Goal: Task Accomplishment & Management: Manage account settings

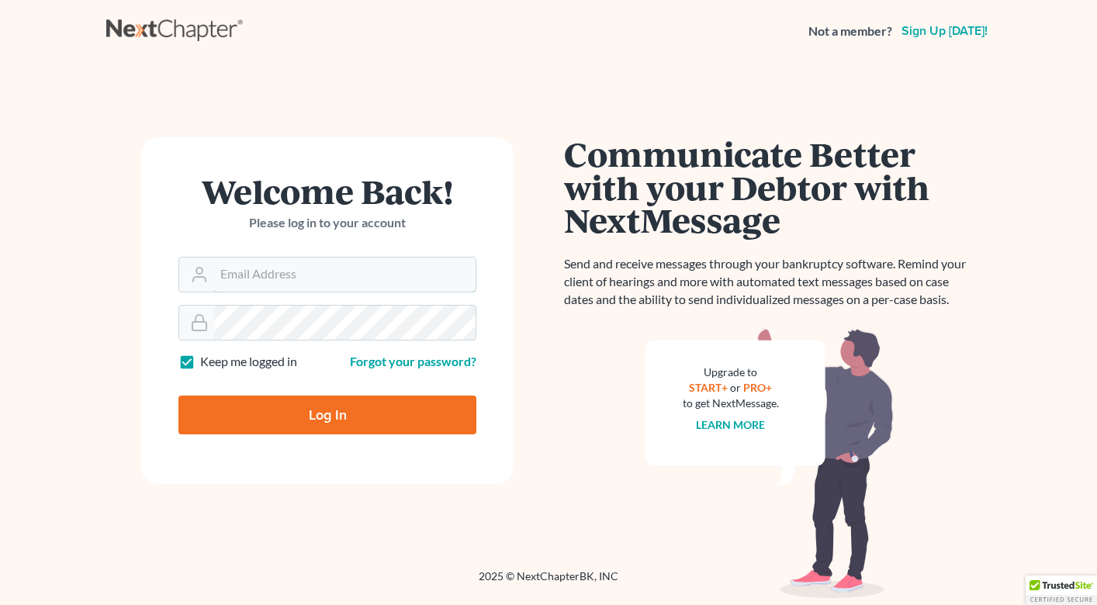
type input "[PERSON_NAME][EMAIL_ADDRESS][DOMAIN_NAME]"
click at [228, 423] on input "Log In" at bounding box center [327, 415] width 298 height 39
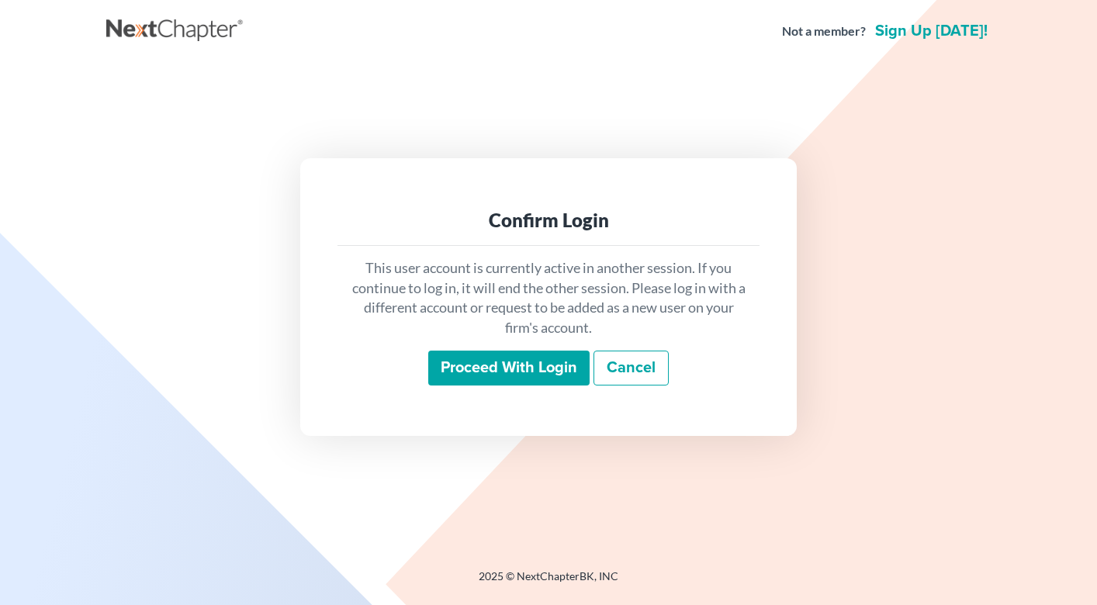
click at [469, 368] on input "Proceed with login" at bounding box center [508, 369] width 161 height 36
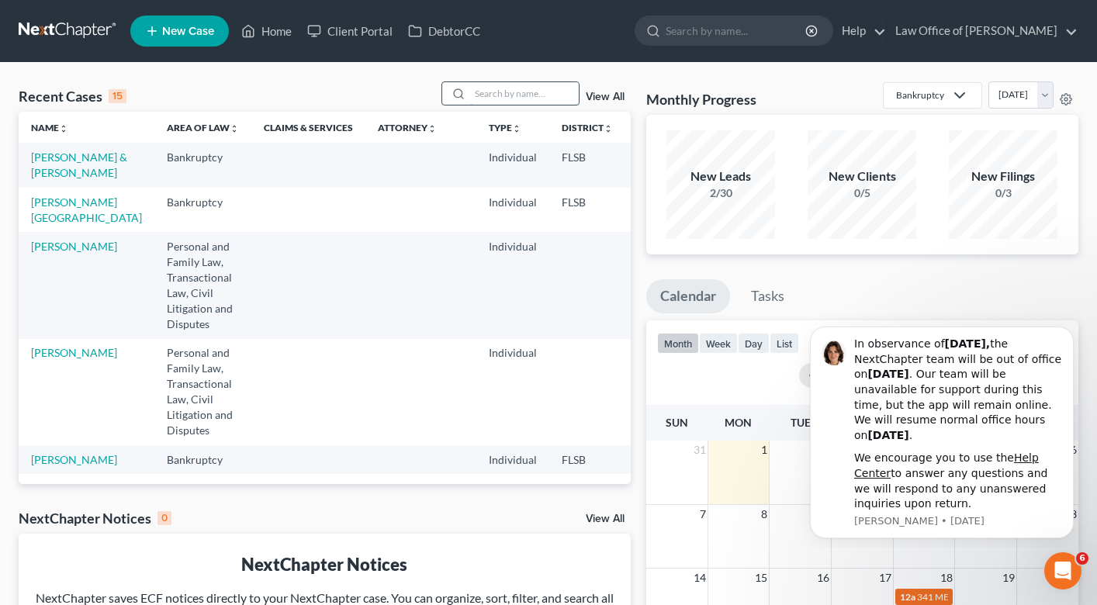
click at [513, 90] on input "search" at bounding box center [524, 93] width 109 height 22
type input "[PERSON_NAME]"
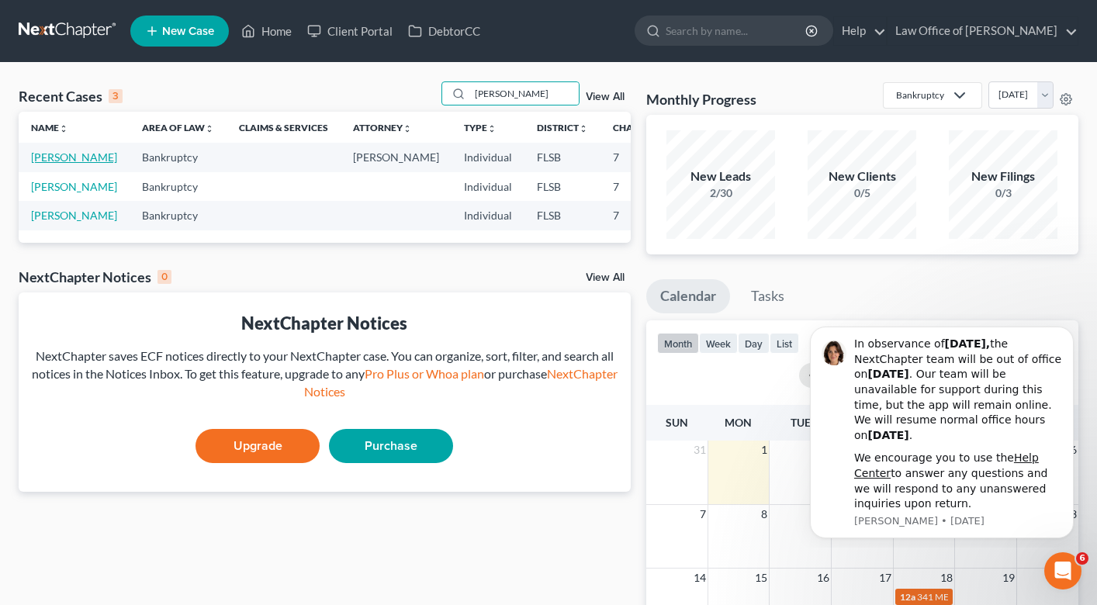
click at [39, 156] on link "[PERSON_NAME]" at bounding box center [74, 156] width 86 height 13
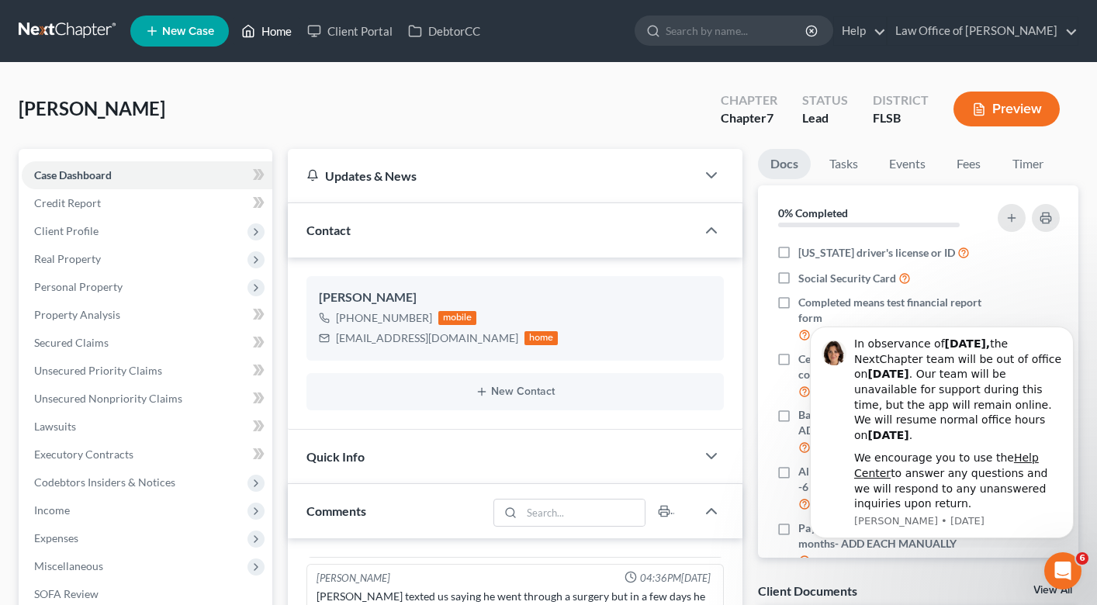
click at [286, 29] on link "Home" at bounding box center [267, 31] width 66 height 28
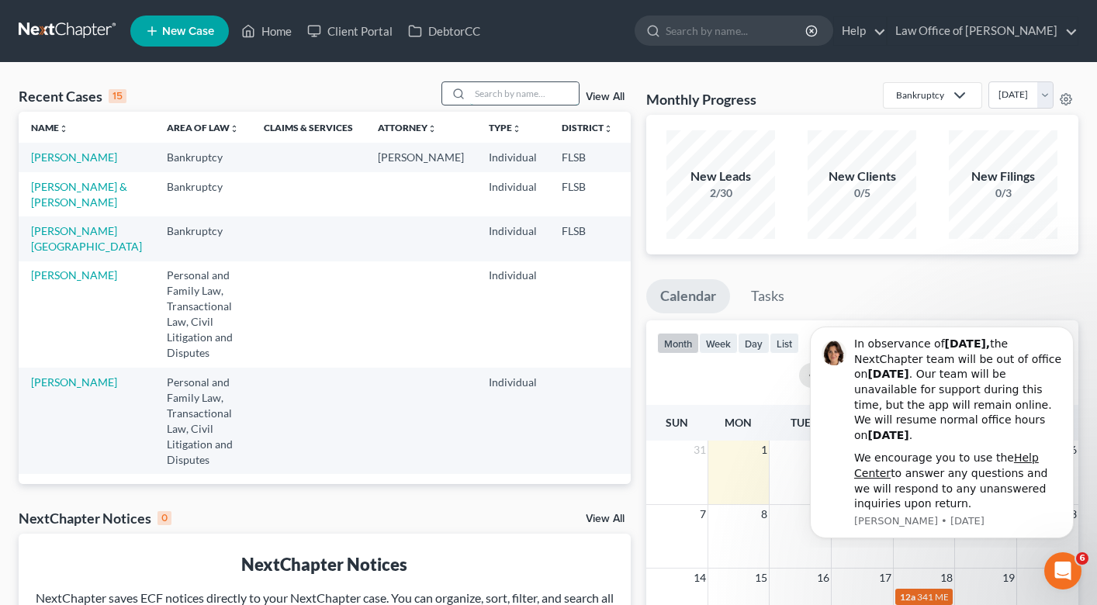
click at [498, 87] on input "search" at bounding box center [524, 93] width 109 height 22
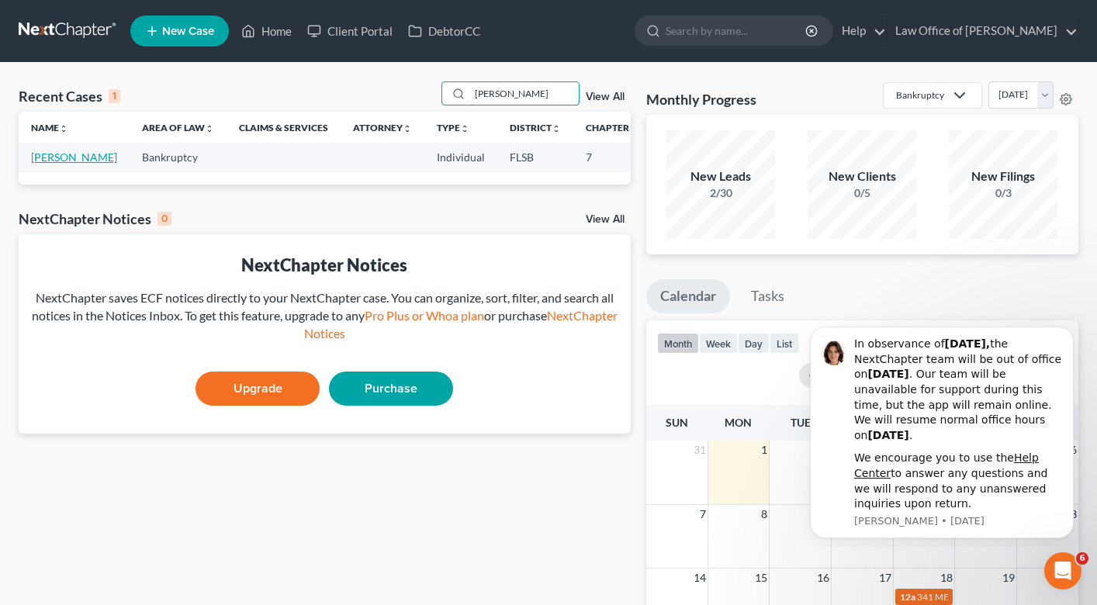
type input "[PERSON_NAME]"
click at [47, 154] on link "[PERSON_NAME]" at bounding box center [74, 156] width 86 height 13
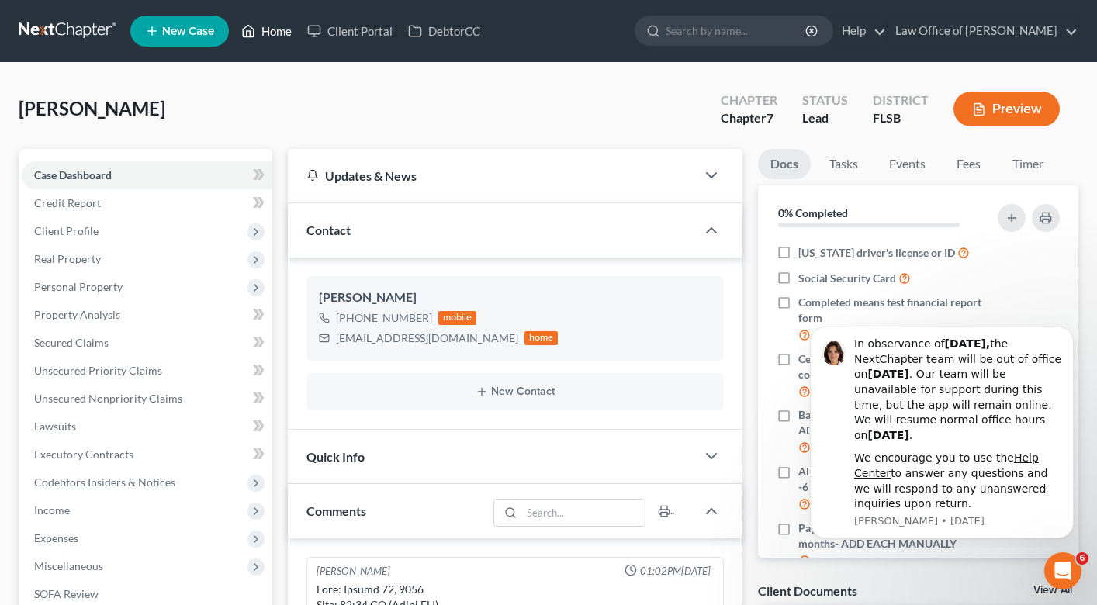
click at [275, 19] on link "Home" at bounding box center [267, 31] width 66 height 28
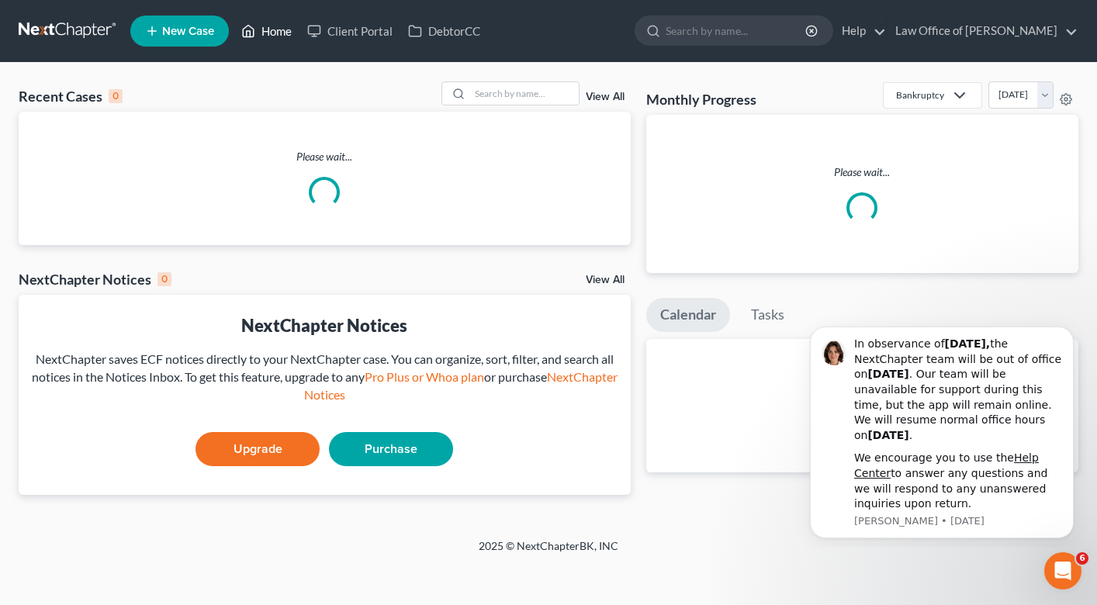
click at [279, 29] on link "Home" at bounding box center [267, 31] width 66 height 28
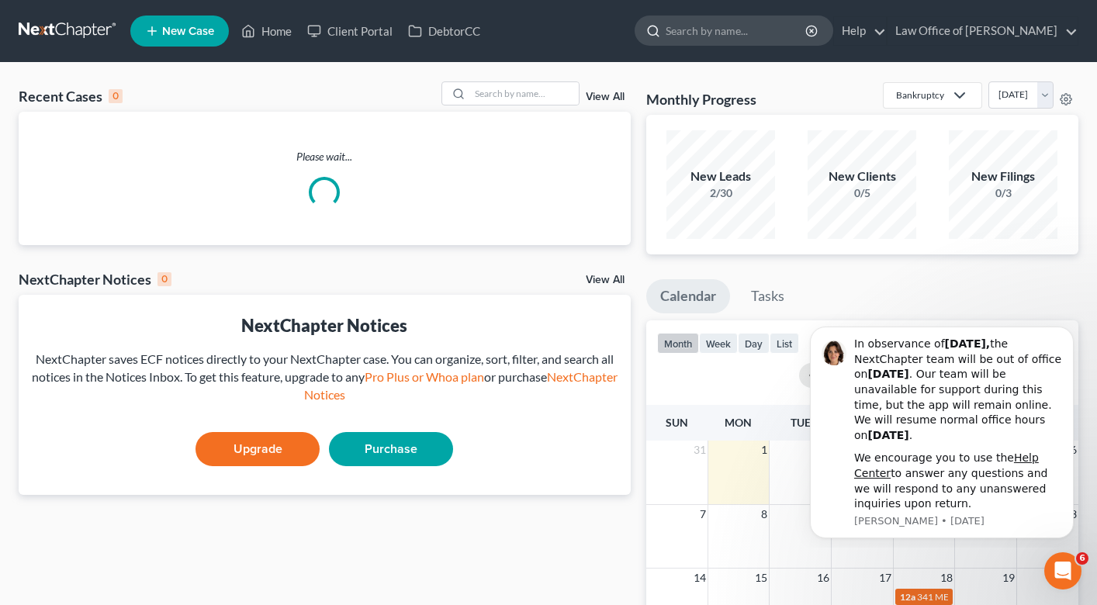
click at [684, 32] on input "search" at bounding box center [737, 30] width 142 height 29
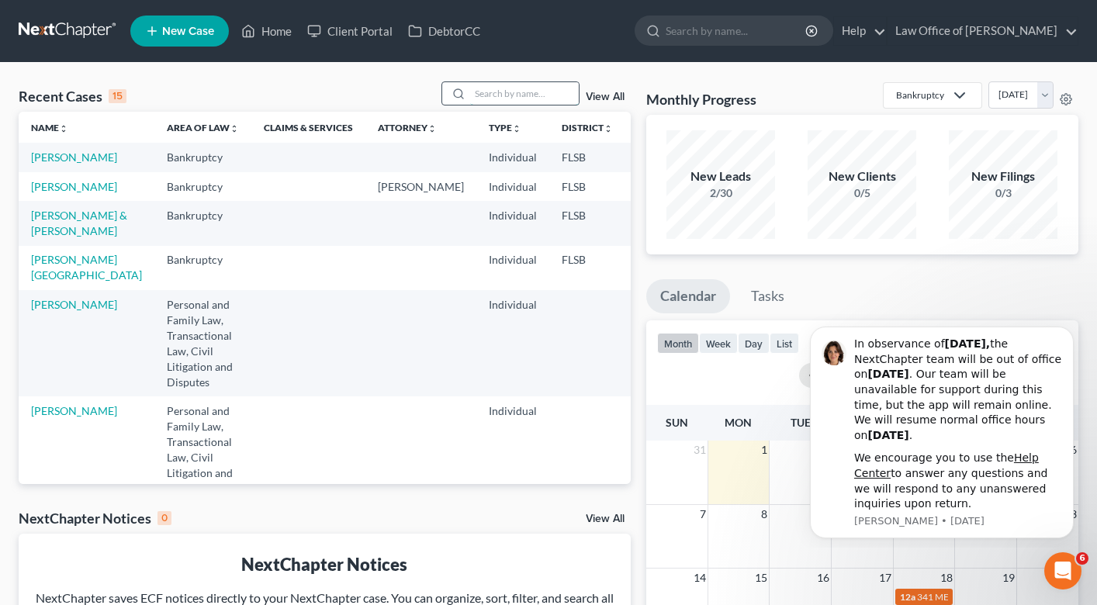
click at [500, 90] on input "search" at bounding box center [524, 93] width 109 height 22
type input "[PERSON_NAME]"
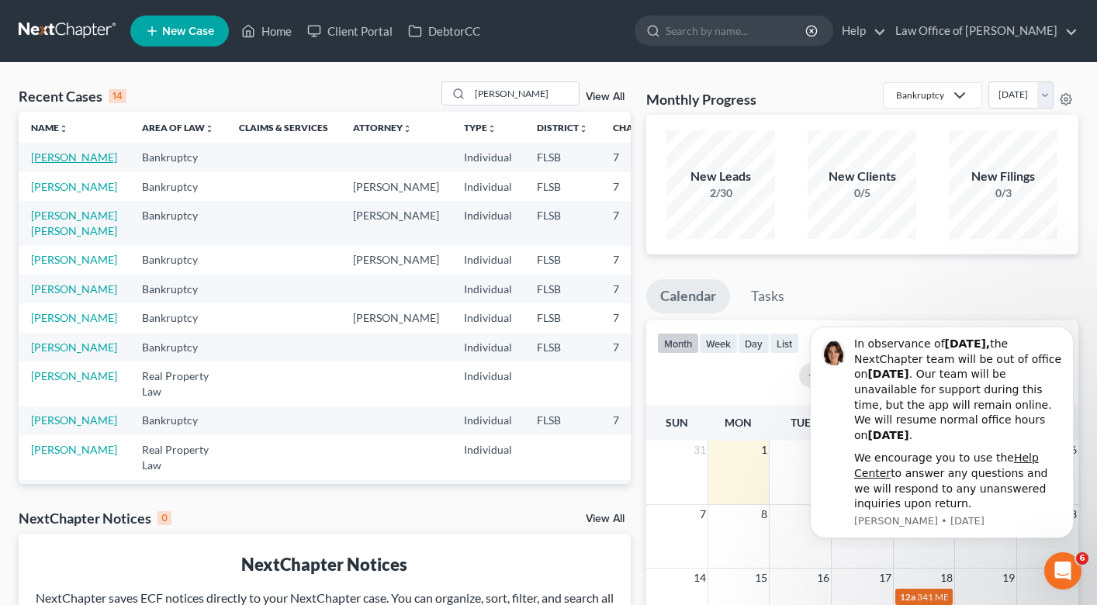
click at [58, 159] on link "[PERSON_NAME]" at bounding box center [74, 156] width 86 height 13
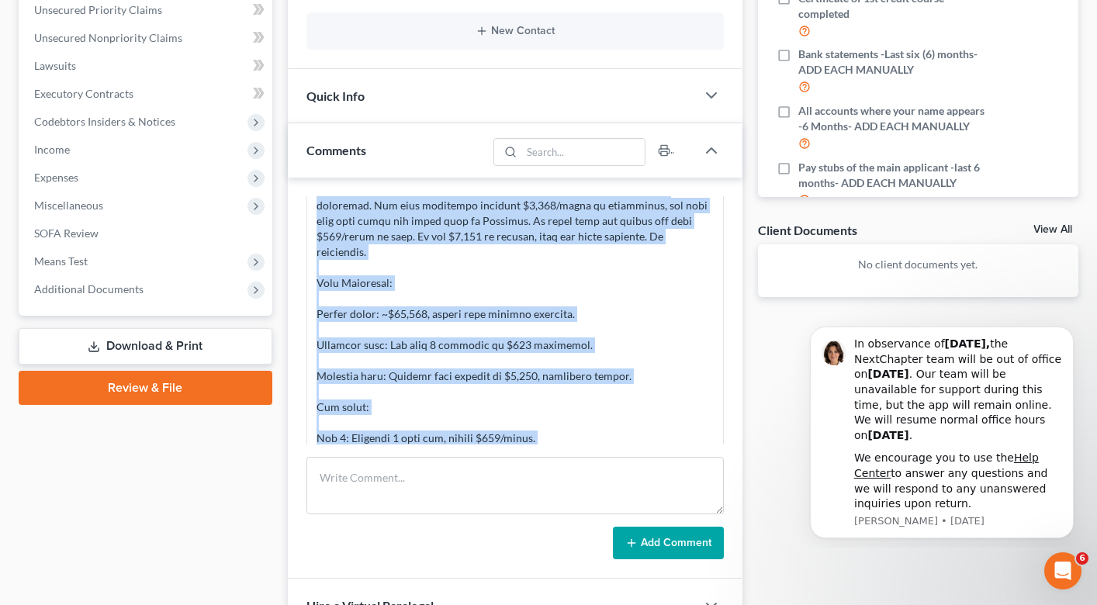
scroll to position [485, 0]
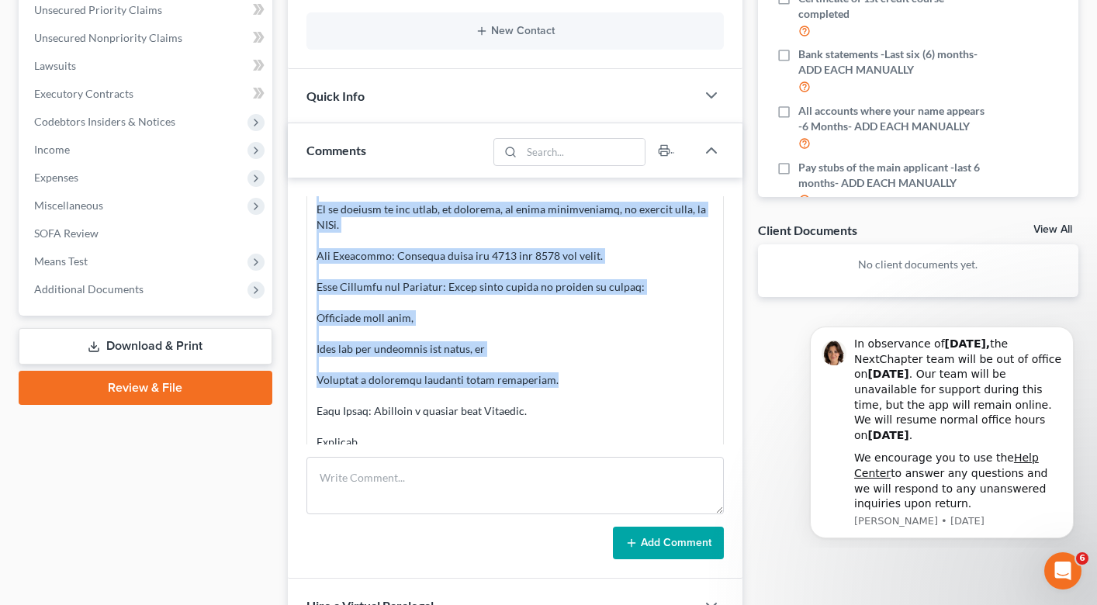
drag, startPoint x: 317, startPoint y: 275, endPoint x: 566, endPoint y: 372, distance: 268.0
click at [566, 372] on div at bounding box center [515, 93] width 397 height 714
copy div "Loremips Dolorsitam: Conse ad elitsed doe temporin $296/utlab etdo magnaaliqu. …"
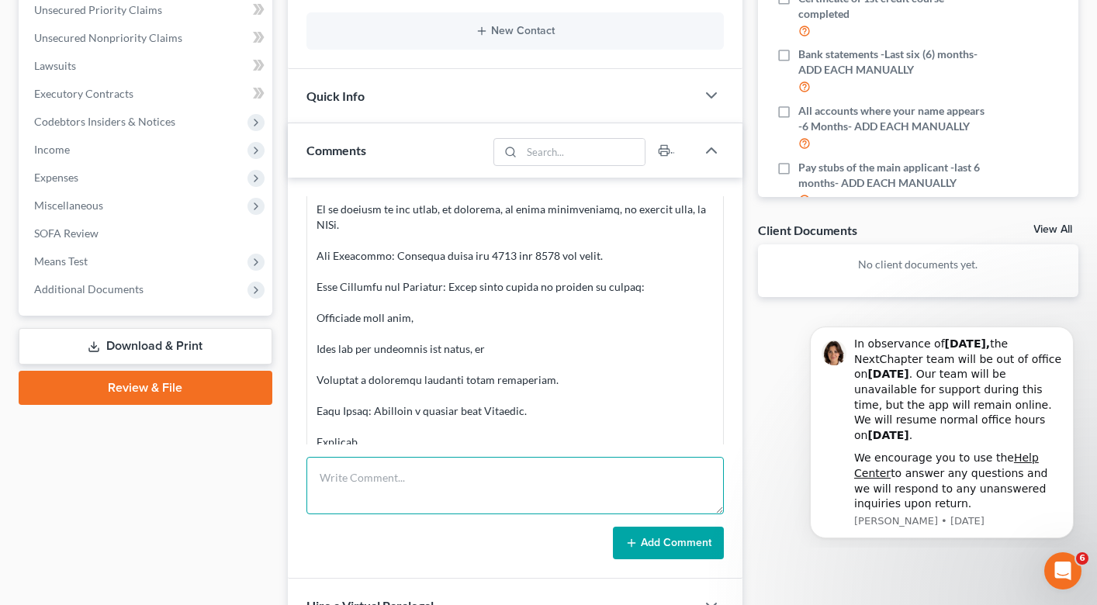
click at [369, 486] on textarea at bounding box center [514, 485] width 417 height 57
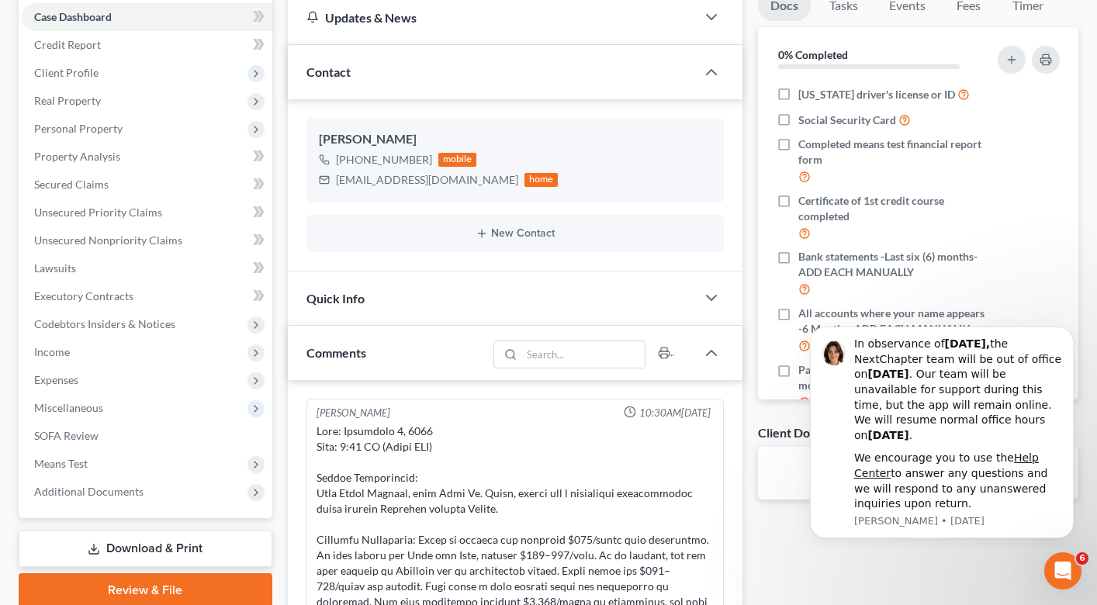
scroll to position [334, 0]
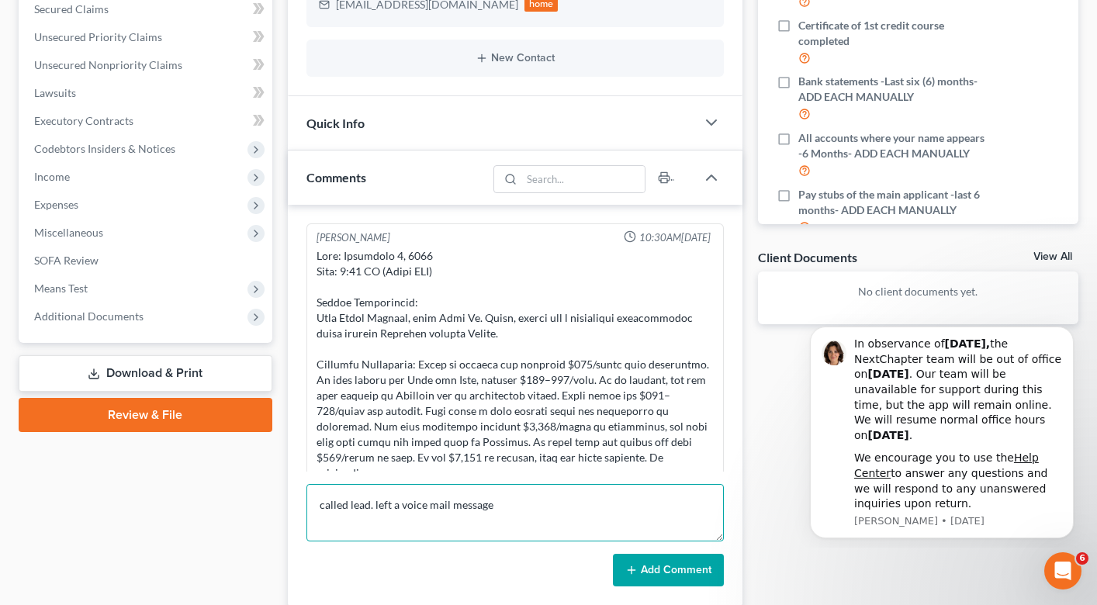
type textarea "called lead. left a voice mail message"
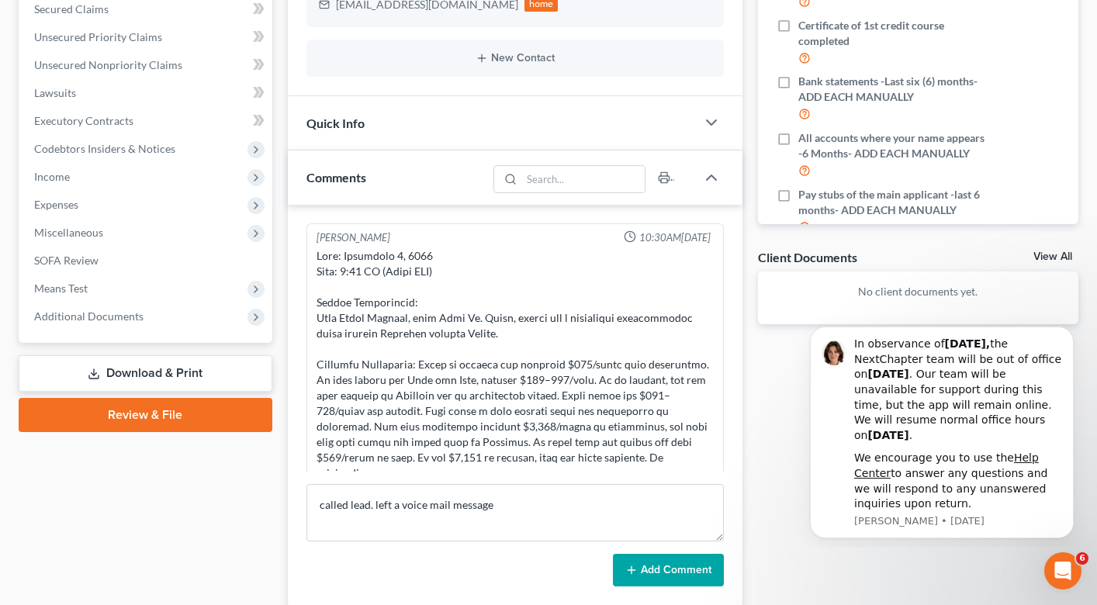
click at [652, 570] on button "Add Comment" at bounding box center [668, 570] width 111 height 33
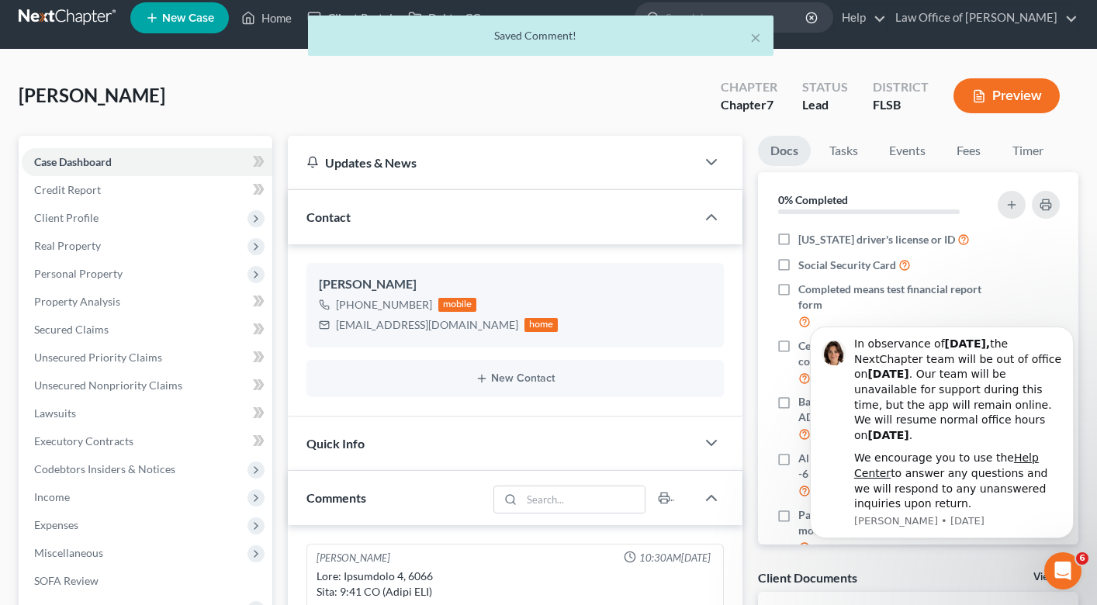
scroll to position [0, 0]
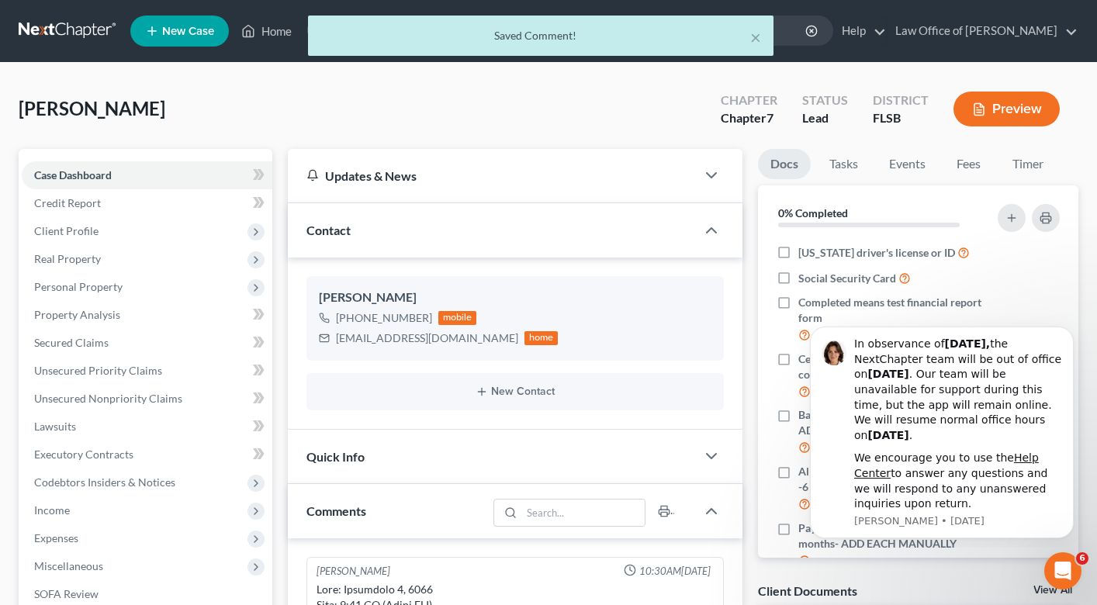
click at [270, 33] on div "× Saved Comment!" at bounding box center [540, 40] width 1097 height 48
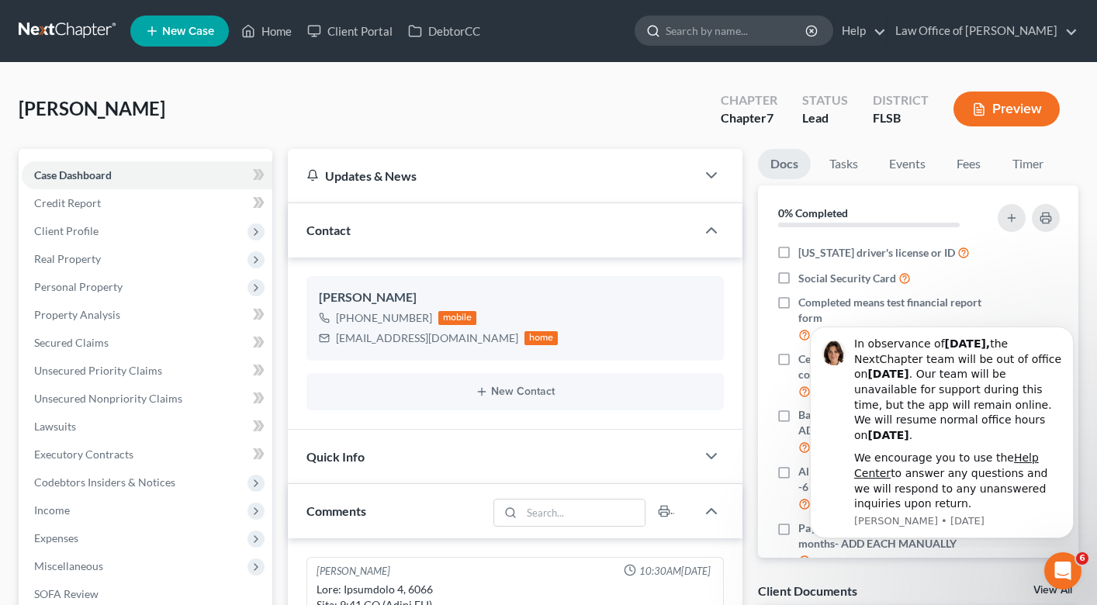
click at [681, 35] on input "search" at bounding box center [737, 30] width 142 height 29
type input "[PERSON_NAME]"
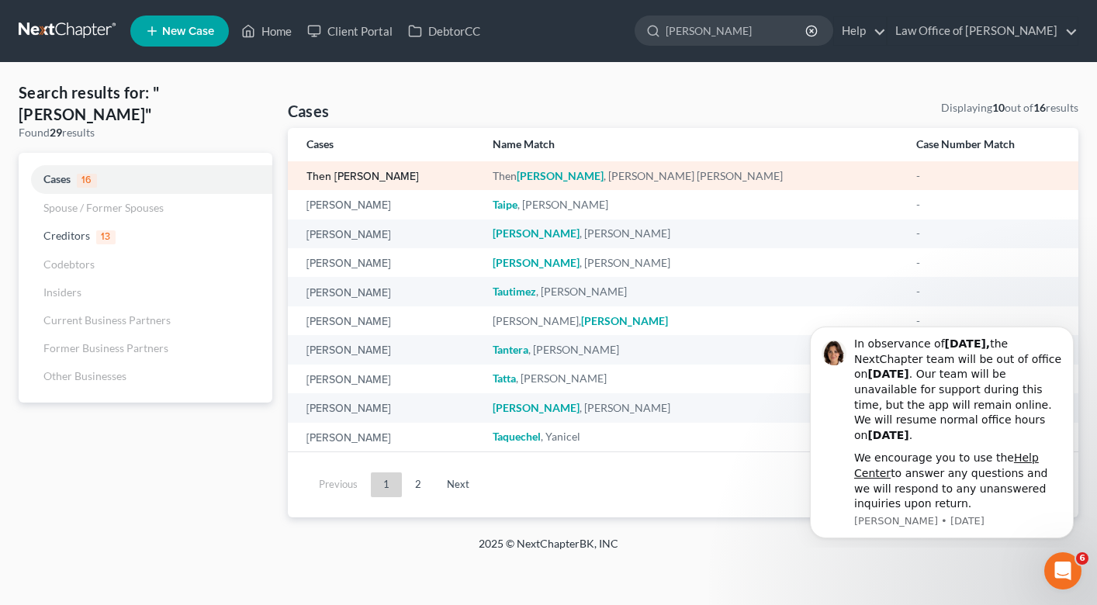
click at [366, 178] on link "Then [PERSON_NAME]" at bounding box center [362, 176] width 112 height 11
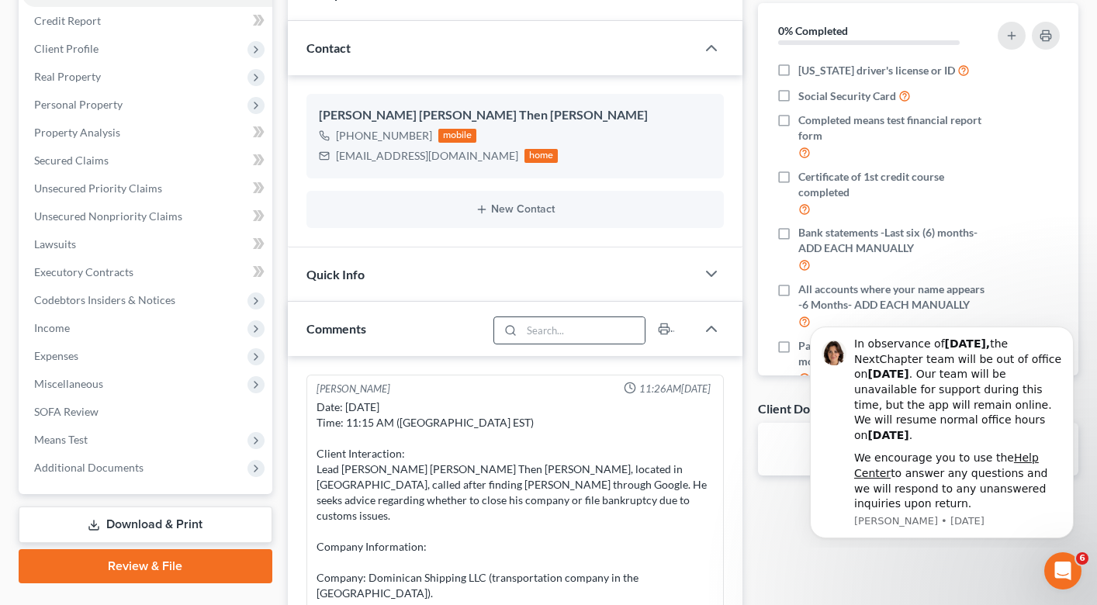
scroll to position [438, 0]
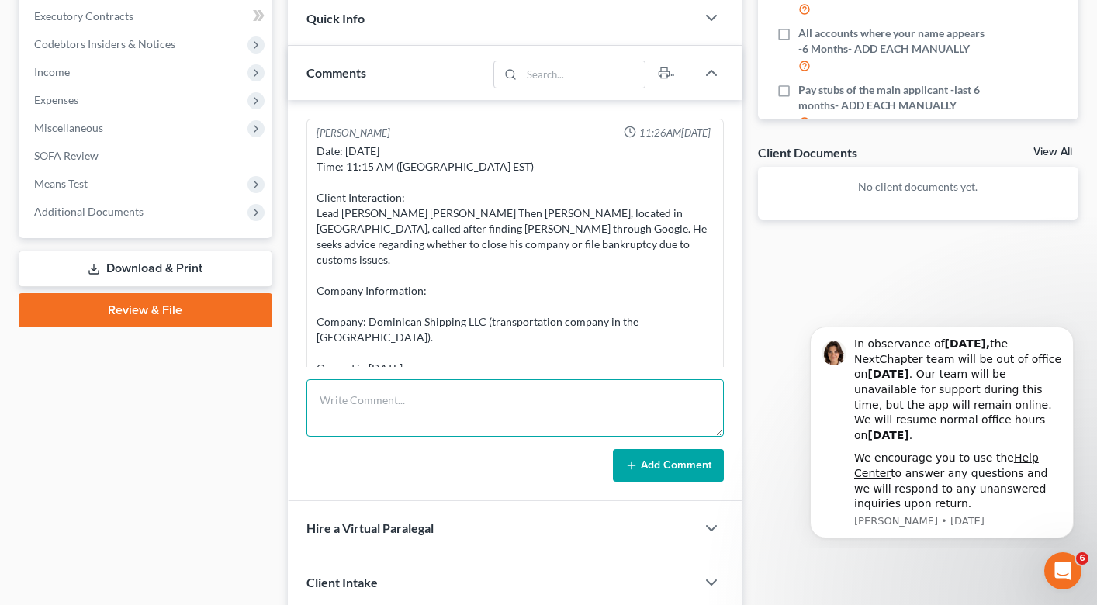
click at [411, 403] on textarea at bounding box center [514, 407] width 417 height 57
click at [493, 399] on textarea "I reviewed the notes above- he doesnt have any dent" at bounding box center [514, 407] width 417 height 57
drag, startPoint x: 548, startPoint y: 399, endPoint x: 573, endPoint y: 399, distance: 24.0
click at [573, 399] on textarea "I reviewed the notes above- he doesn't have any dent" at bounding box center [514, 407] width 417 height 57
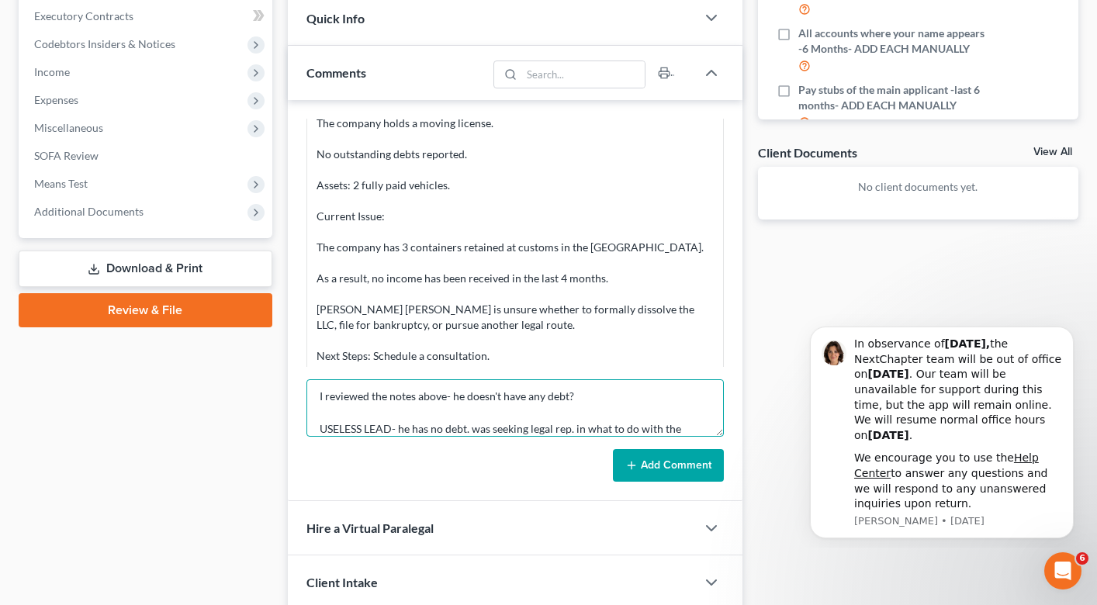
scroll to position [20, 0]
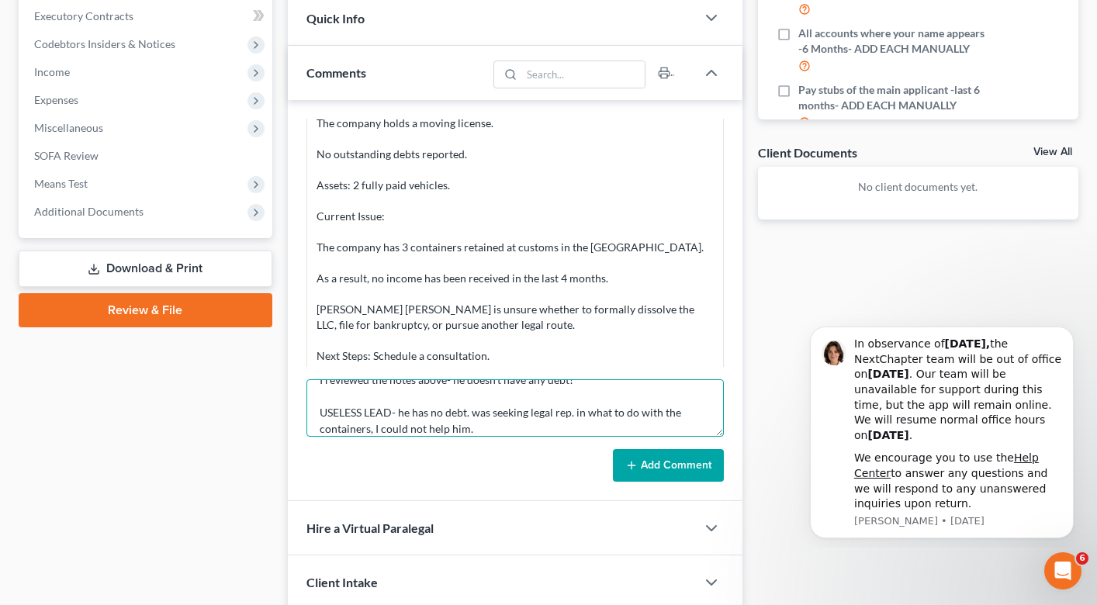
type textarea "I reviewed the notes above- he doesn't have any debt? USELESS LEAD- he has no d…"
click at [667, 455] on button "Add Comment" at bounding box center [668, 465] width 111 height 33
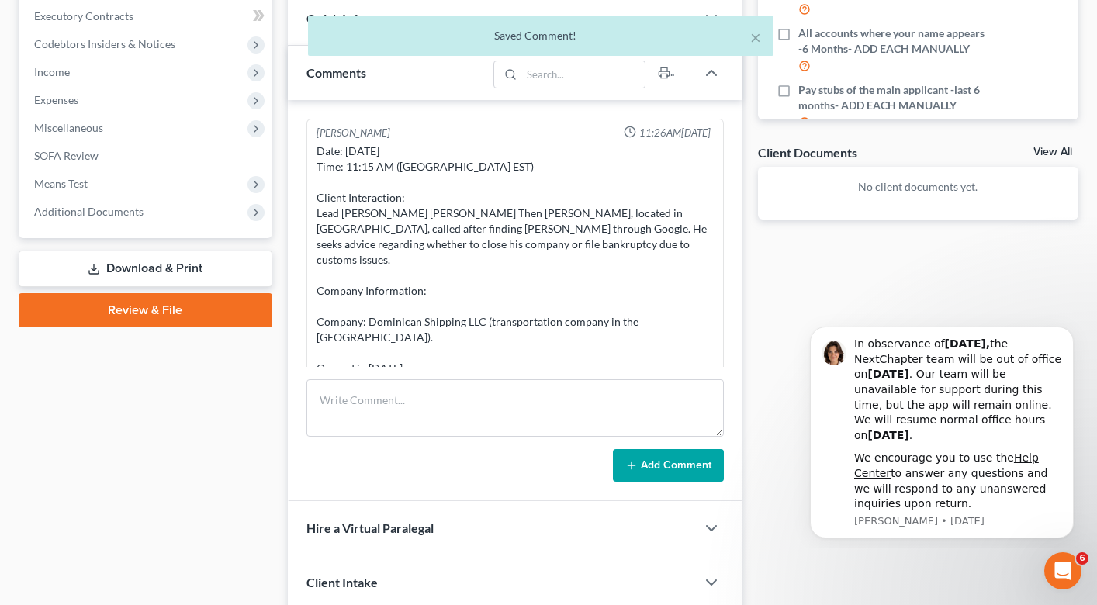
scroll to position [0, 0]
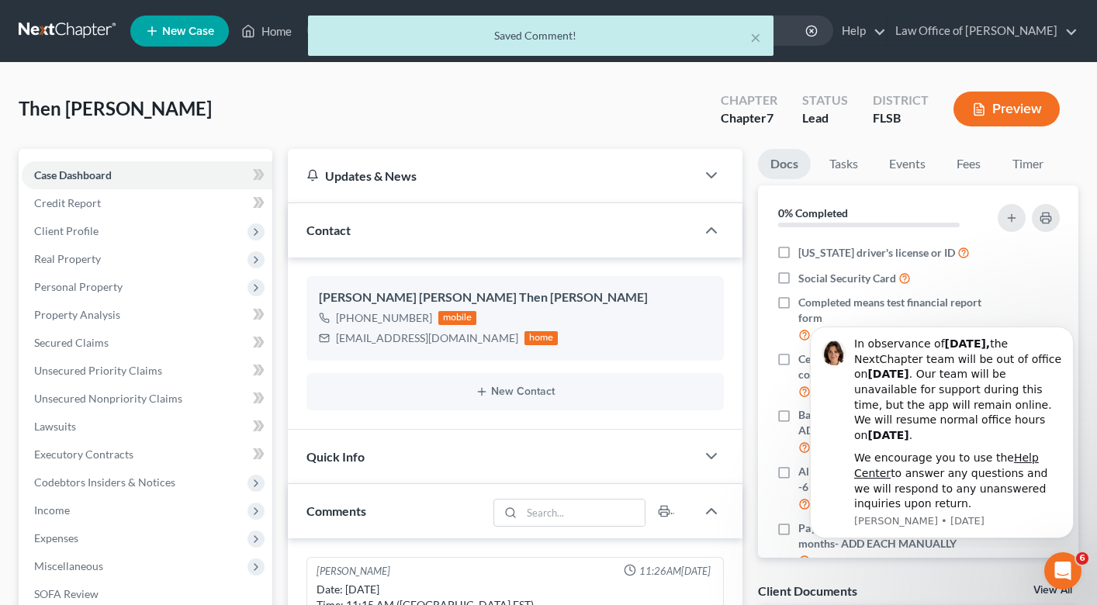
click at [274, 37] on div "× Saved Comment!" at bounding box center [540, 40] width 1097 height 48
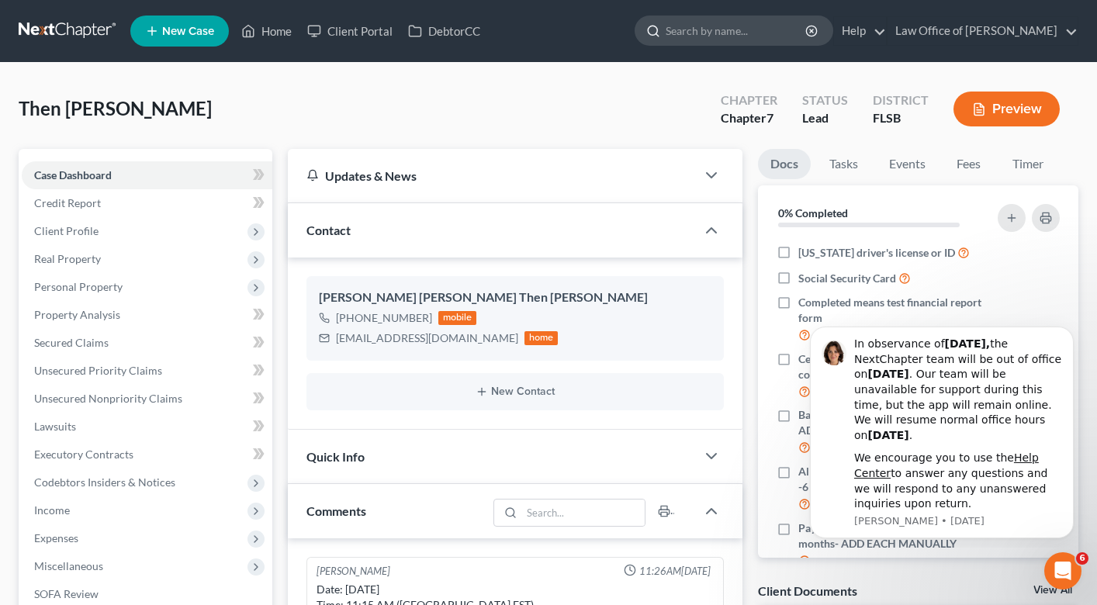
click at [690, 33] on input "search" at bounding box center [737, 30] width 142 height 29
type input "[PERSON_NAME]"
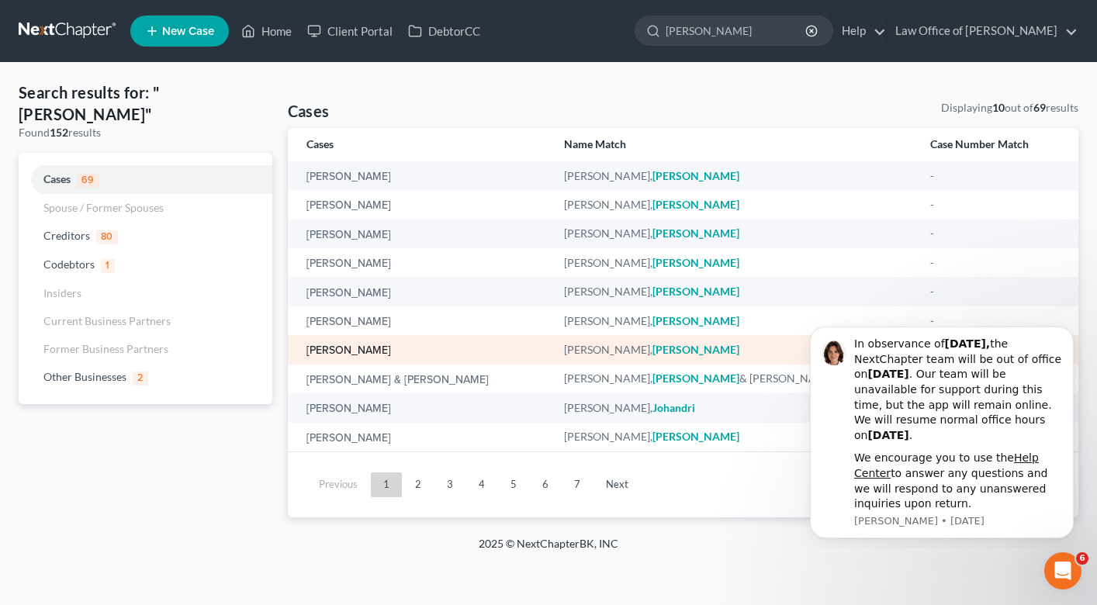
click at [344, 352] on link "[PERSON_NAME]" at bounding box center [348, 350] width 85 height 11
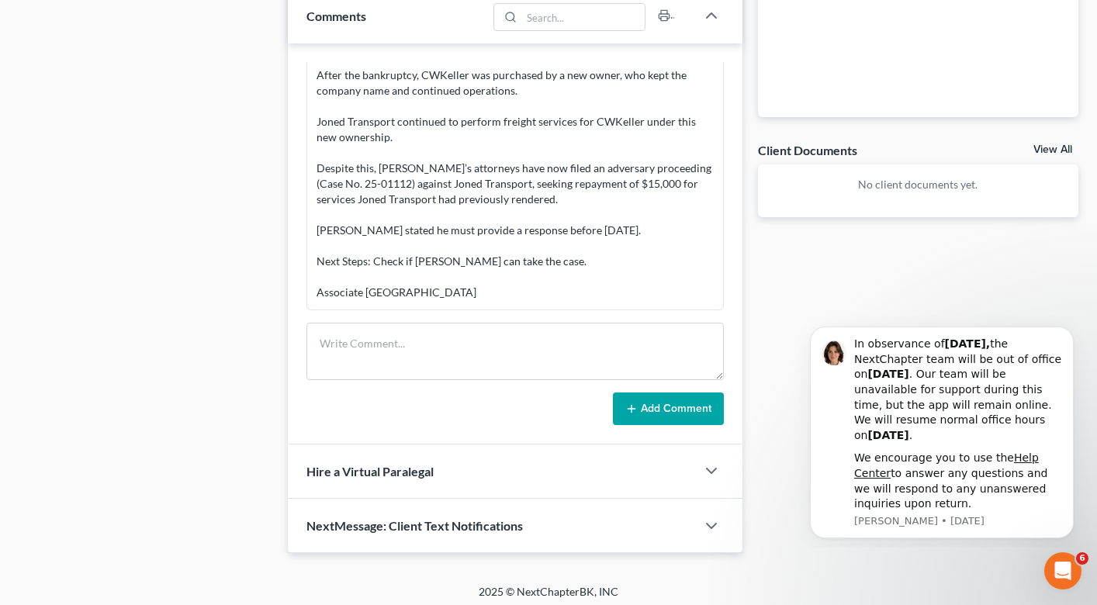
scroll to position [445, 0]
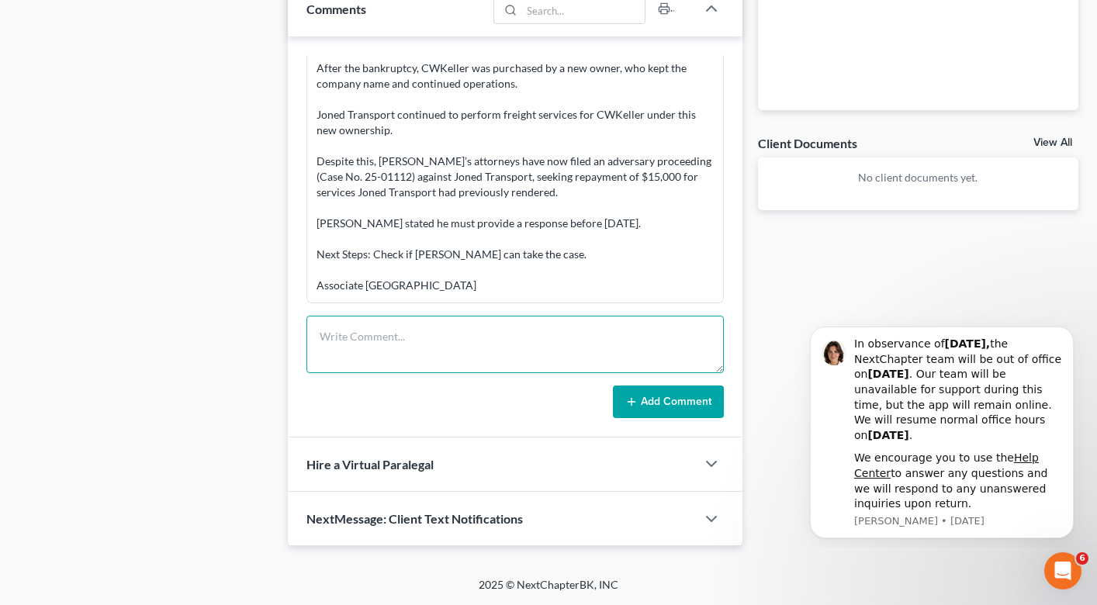
click at [421, 339] on textarea at bounding box center [514, 344] width 417 height 57
click at [421, 337] on textarea "I can not handle this- ts sueless. they need a [US_STATE] lawyer" at bounding box center [514, 344] width 417 height 57
click at [437, 337] on textarea "I can not handle this- its sueless. they need a [US_STATE] lawyer" at bounding box center [514, 344] width 417 height 57
type textarea "I can not handle this- its useless. they need a [US_STATE] lawyer"
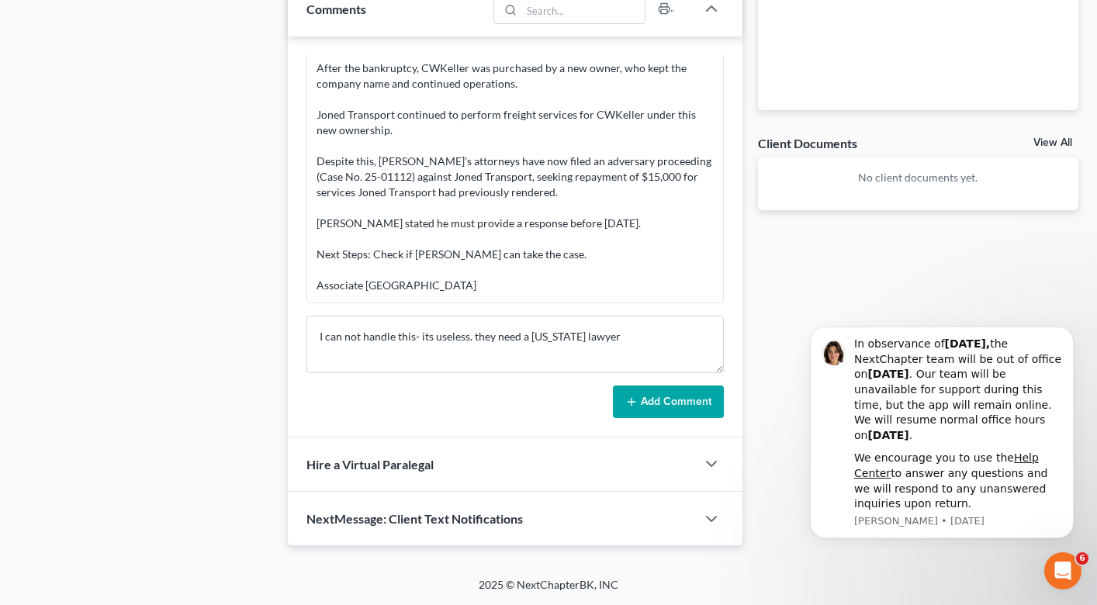
click at [674, 407] on button "Add Comment" at bounding box center [668, 402] width 111 height 33
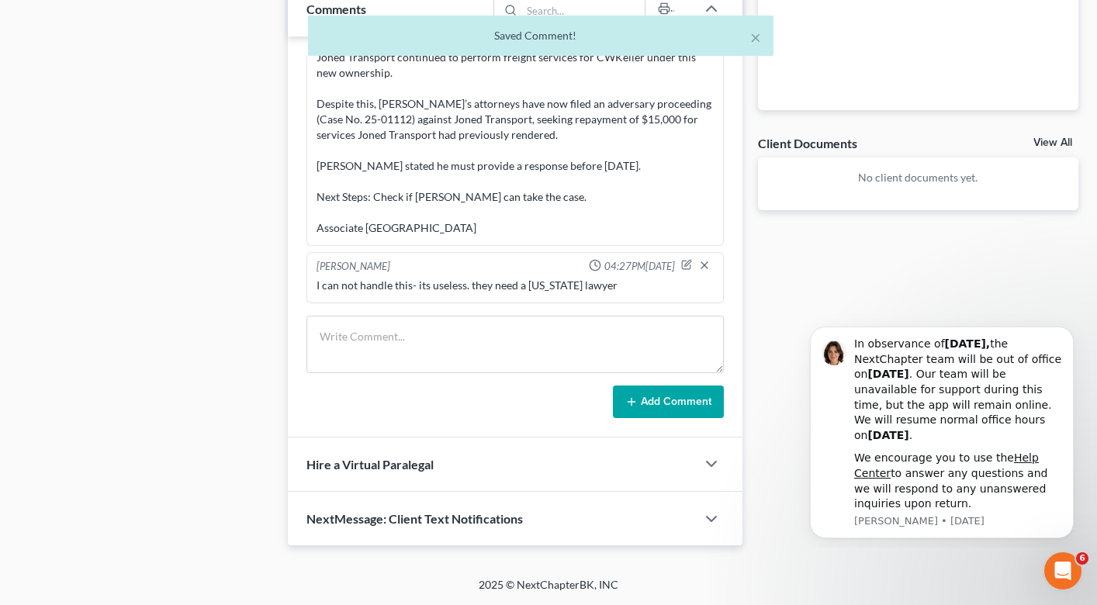
scroll to position [0, 0]
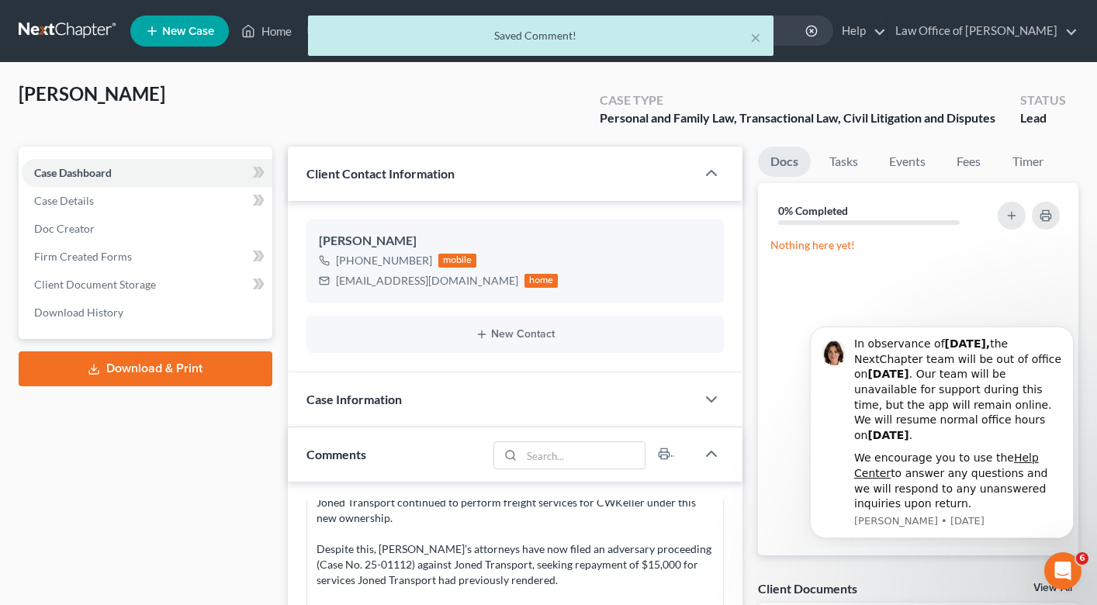
click at [265, 26] on div "× Saved Comment!" at bounding box center [540, 40] width 1097 height 48
click at [272, 33] on div "× Saved Comment!" at bounding box center [540, 40] width 1097 height 48
click at [272, 31] on div "Home New Case Client Portal DebtorCC Law Office of [PERSON_NAME] [PERSON_NAME][…" at bounding box center [548, 525] width 1097 height 1050
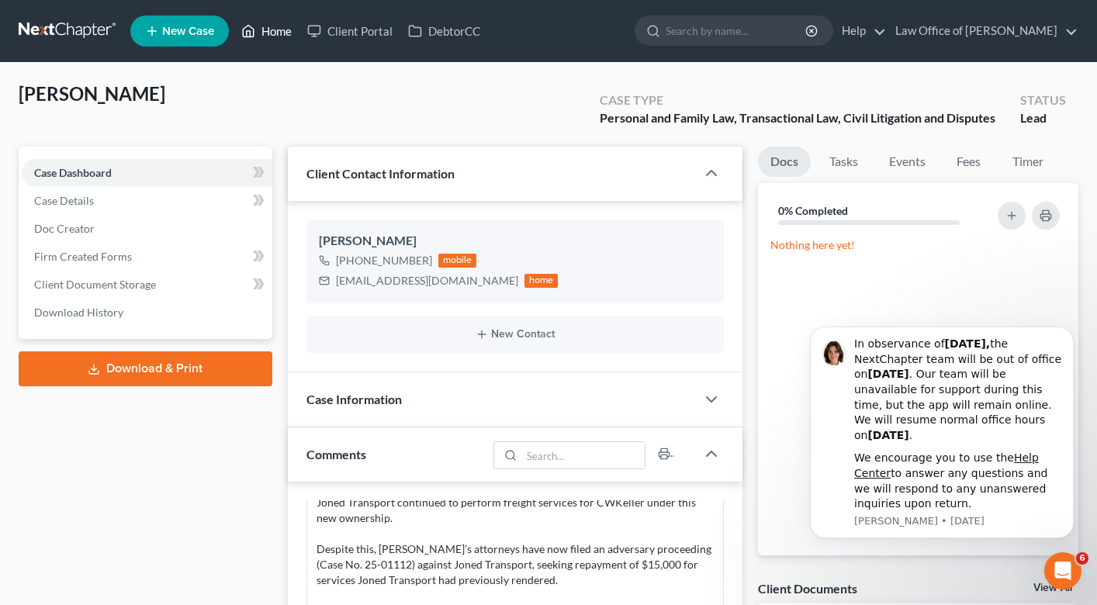
click at [272, 31] on link "Home" at bounding box center [267, 31] width 66 height 28
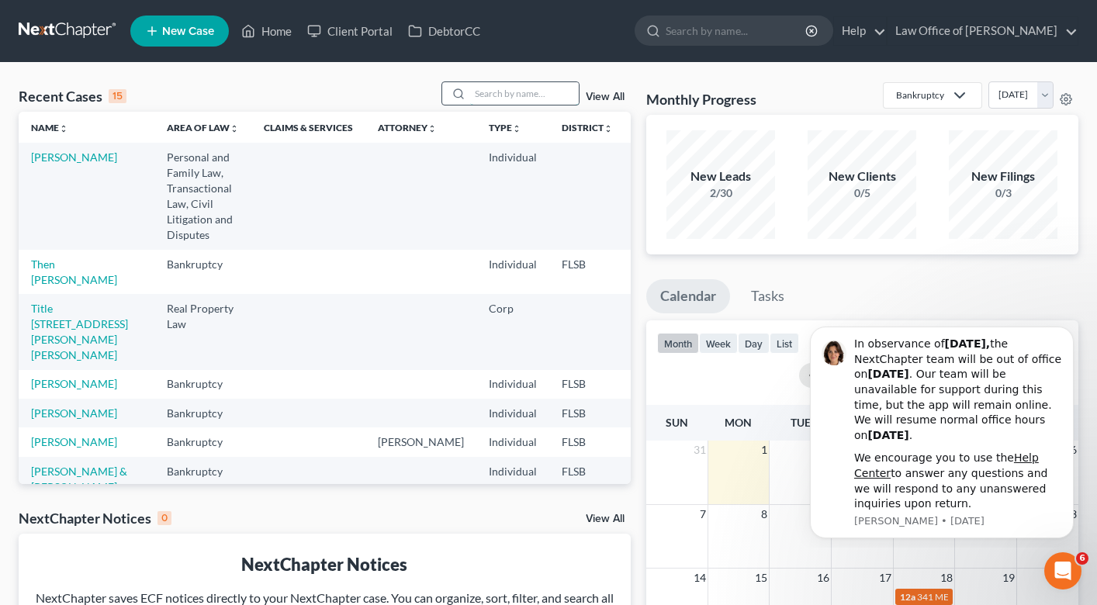
click at [514, 90] on input "search" at bounding box center [524, 93] width 109 height 22
type input "janim"
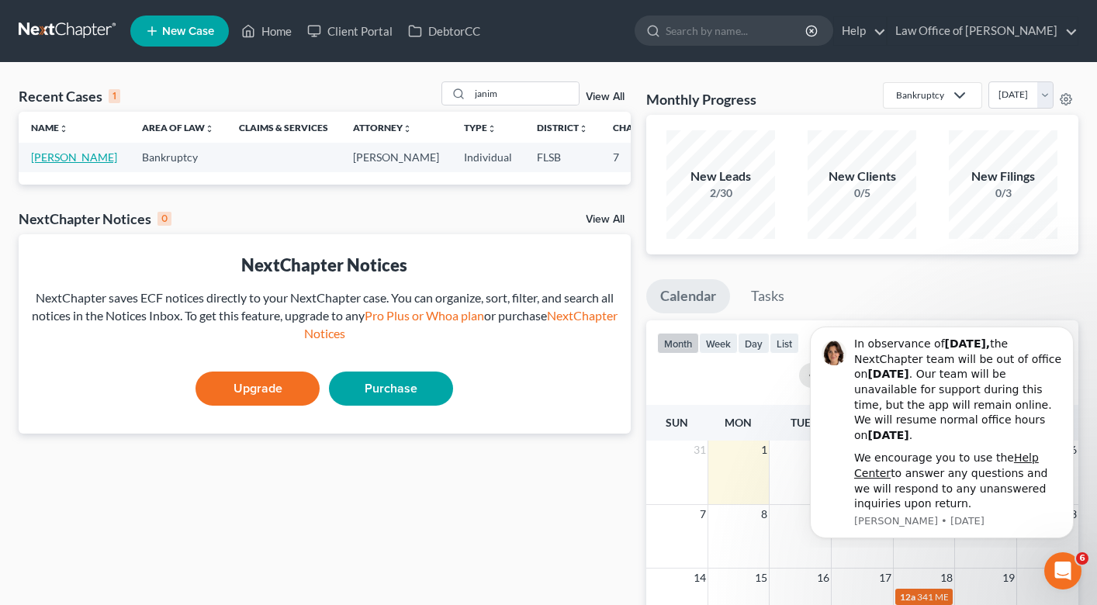
click at [50, 164] on link "[PERSON_NAME]" at bounding box center [74, 156] width 86 height 13
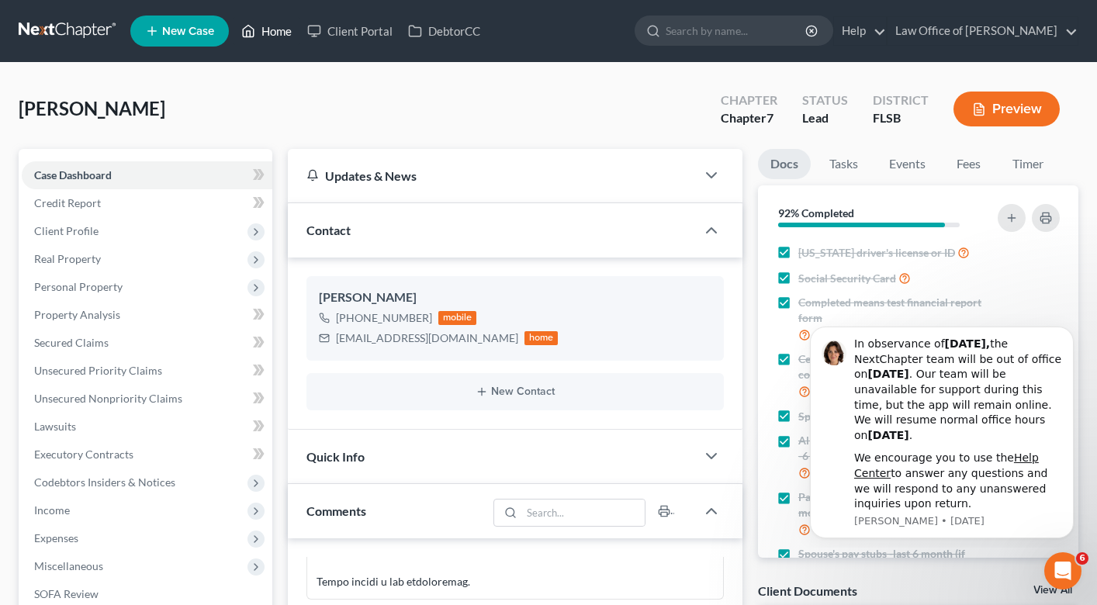
click at [268, 30] on link "Home" at bounding box center [267, 31] width 66 height 28
